Goal: Task Accomplishment & Management: Complete application form

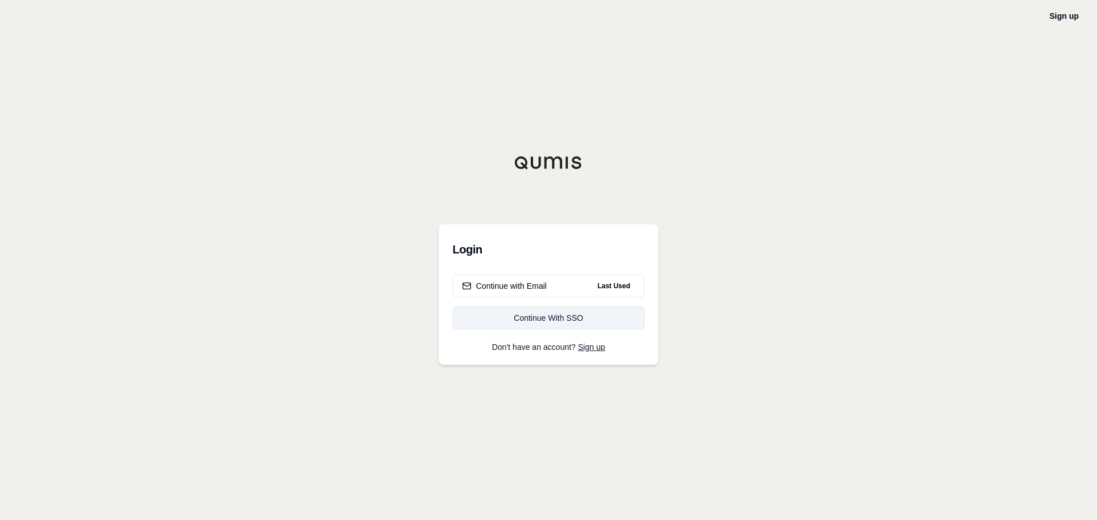
click at [577, 319] on div "Continue With SSO" at bounding box center [548, 317] width 173 height 11
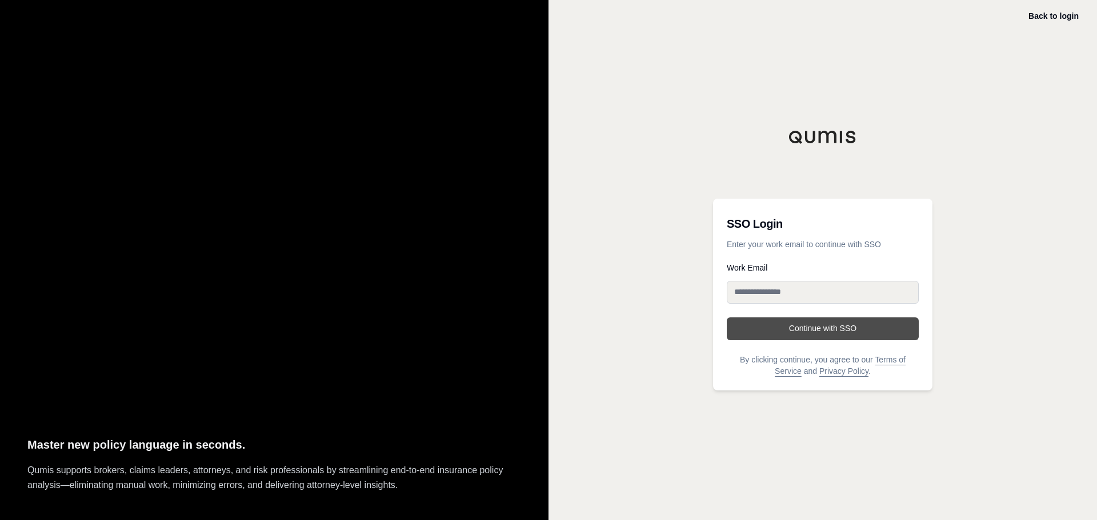
click at [836, 326] on button "Continue with SSO" at bounding box center [823, 329] width 192 height 23
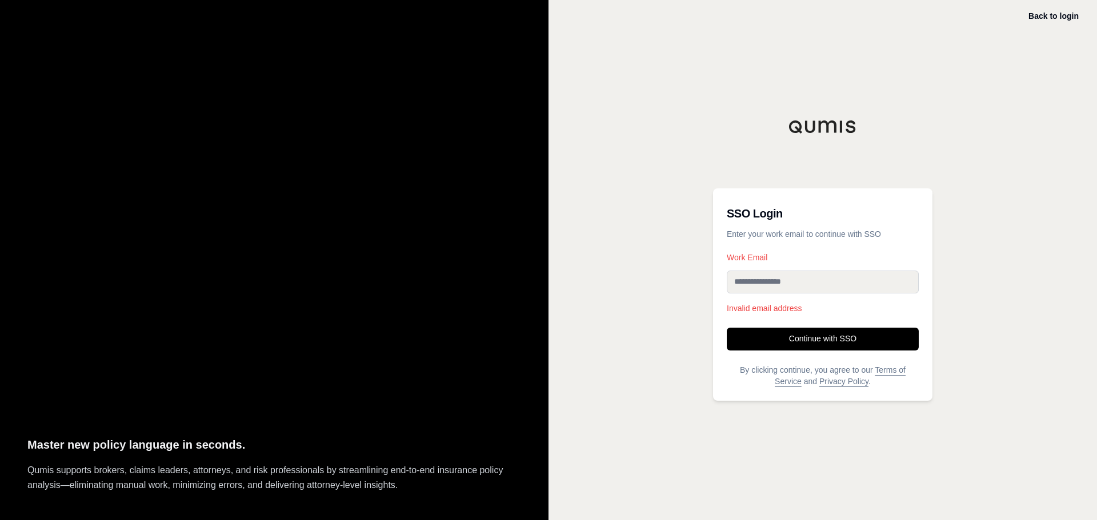
click at [830, 284] on input "Work Email" at bounding box center [823, 282] width 192 height 23
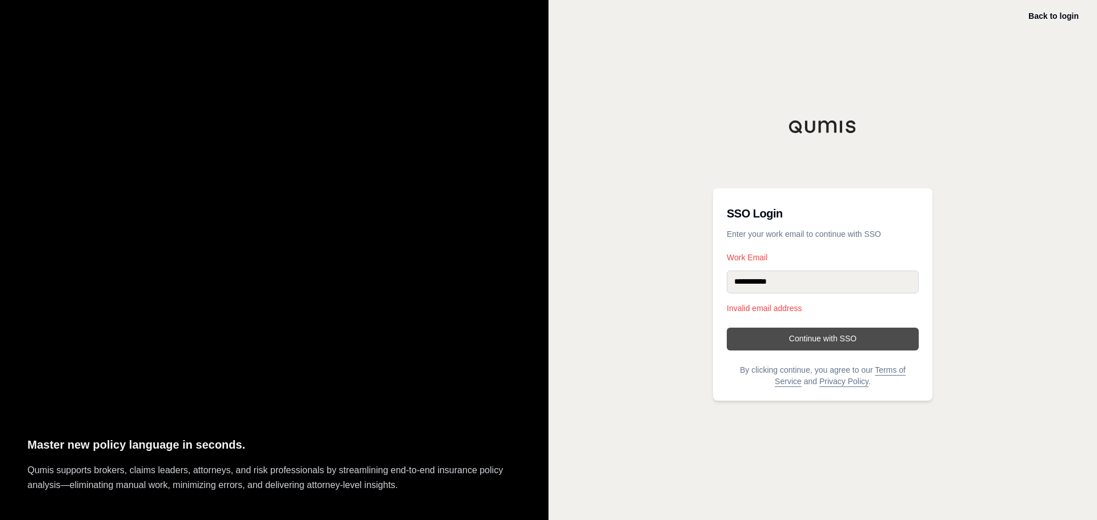
type input "**********"
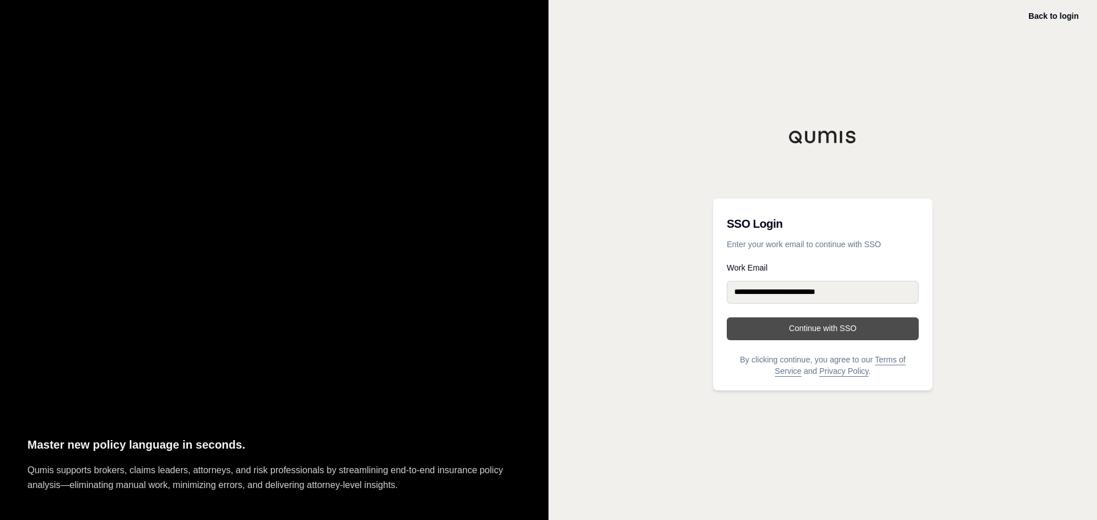
click at [819, 326] on button "Continue with SSO" at bounding box center [823, 329] width 192 height 23
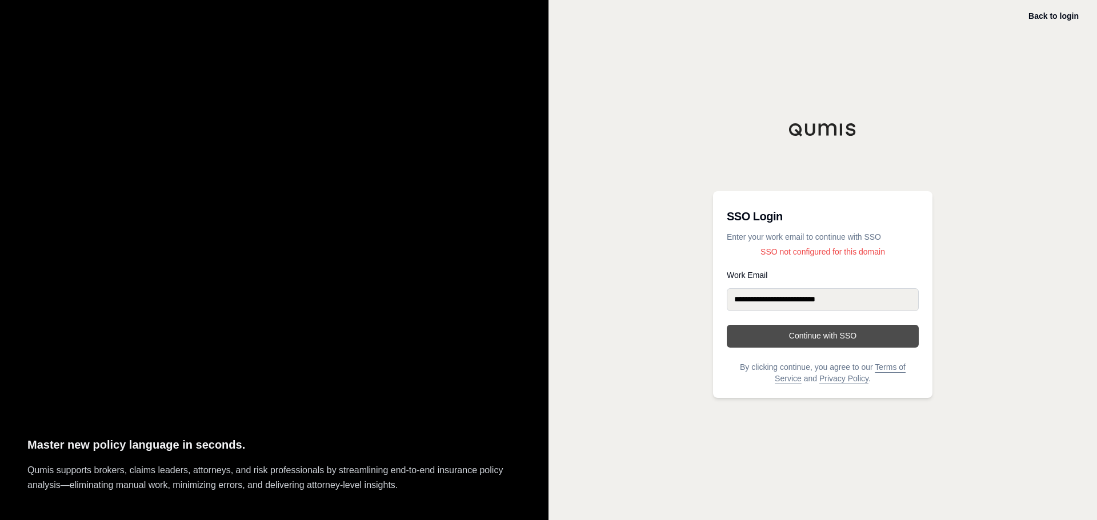
click at [841, 326] on button "Continue with SSO" at bounding box center [823, 336] width 192 height 23
click at [825, 338] on button "Continue with SSO" at bounding box center [823, 336] width 192 height 23
